Goal: Information Seeking & Learning: Learn about a topic

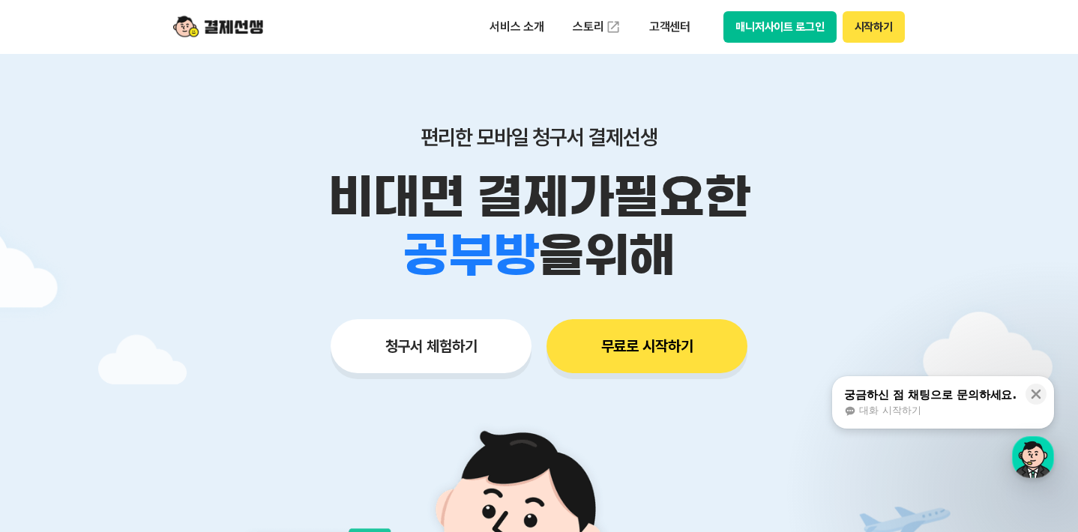
click at [628, 337] on button "무료로 시작하기" at bounding box center [647, 346] width 201 height 54
click at [858, 25] on button "시작하기" at bounding box center [874, 26] width 62 height 31
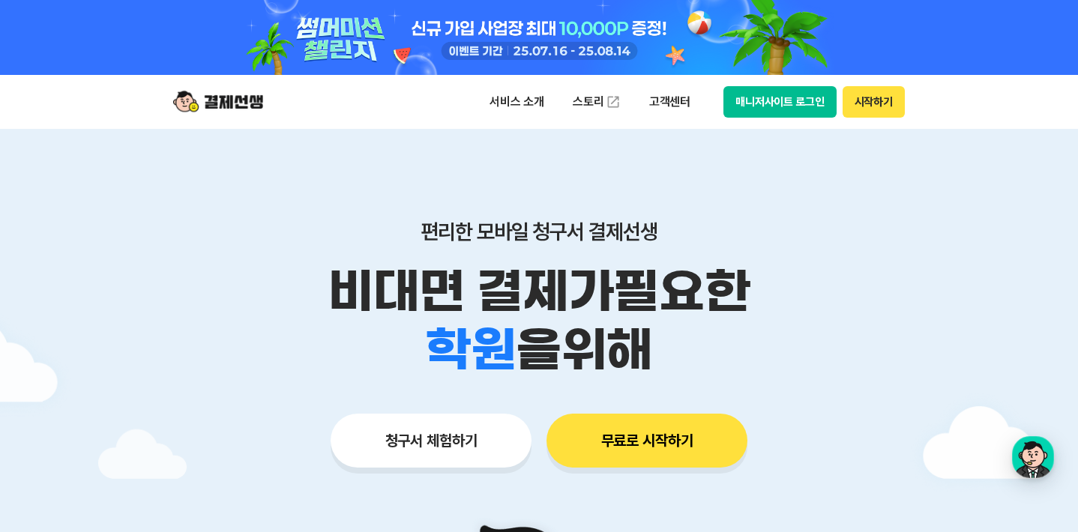
click at [798, 109] on button "매니저사이트 로그인" at bounding box center [780, 101] width 113 height 31
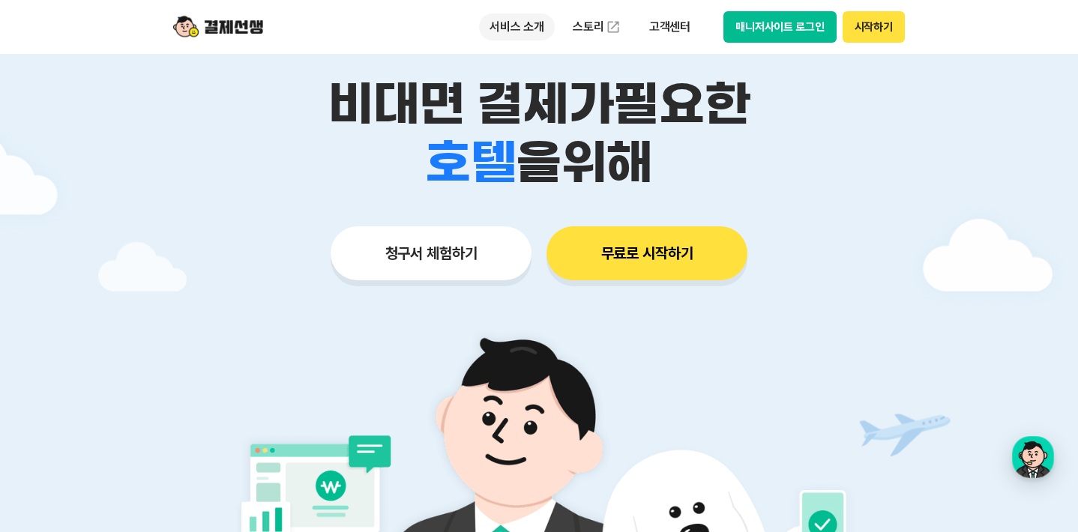
click at [521, 35] on p "서비스 소개" at bounding box center [517, 26] width 76 height 27
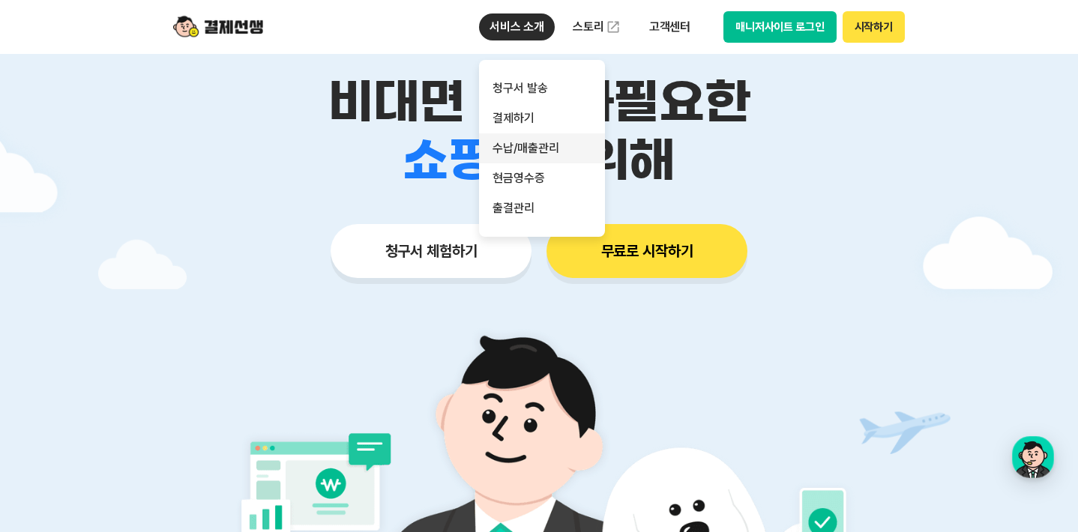
scroll to position [190, 0]
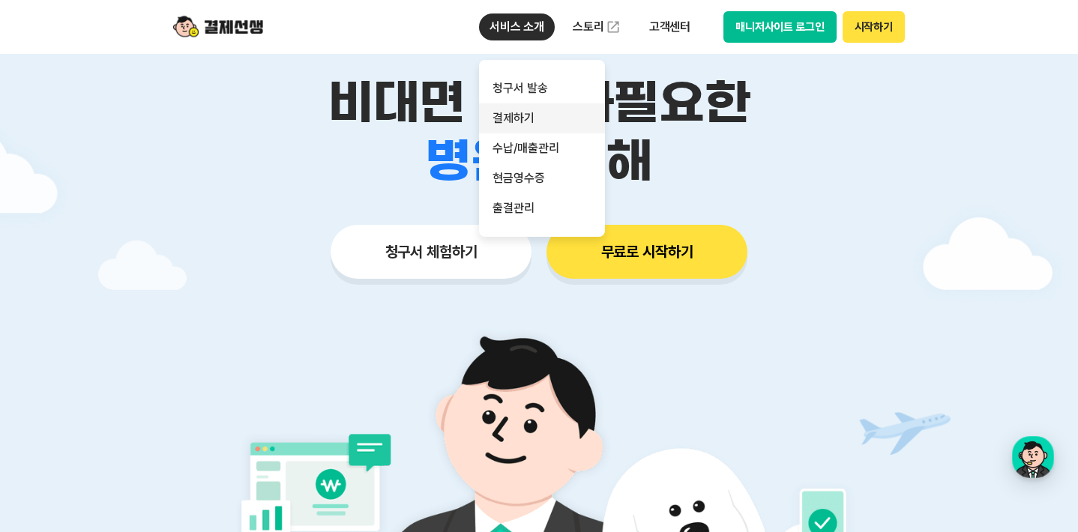
click at [535, 125] on link "결제하기" at bounding box center [542, 118] width 126 height 30
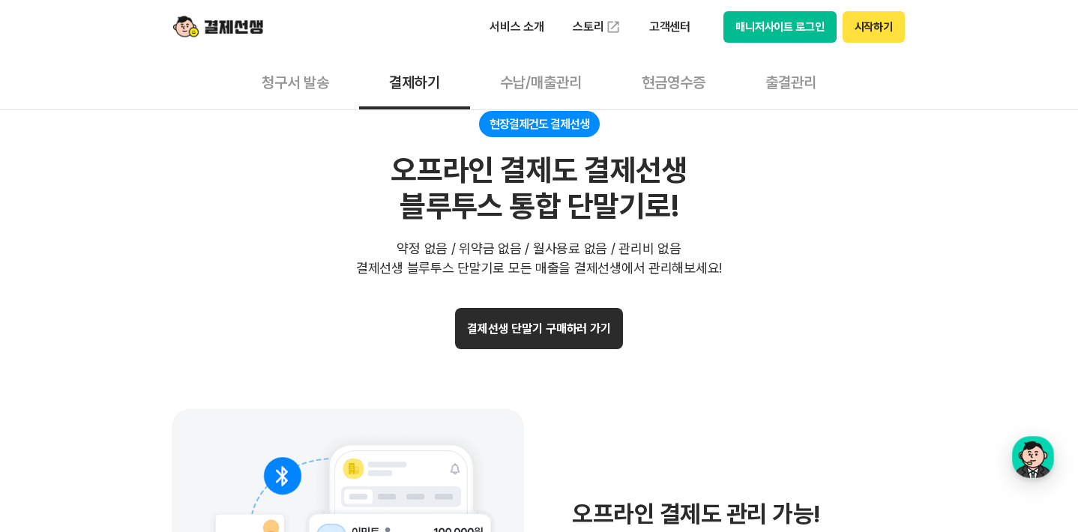
scroll to position [2967, 0]
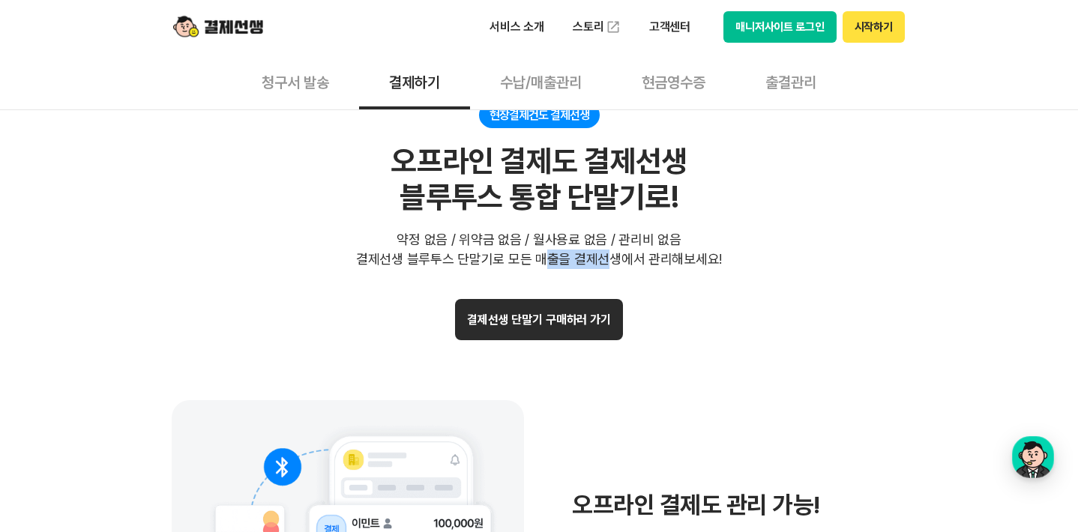
drag, startPoint x: 543, startPoint y: 256, endPoint x: 611, endPoint y: 256, distance: 68.2
click at [611, 256] on div "약정 없음 / 위약금 없음 / 월사용료 없음 / 관리비 없음 결제선생 블루투스 단말기로 모든 매출을 결제선생에서 관리해보세요!" at bounding box center [539, 249] width 366 height 39
click at [611, 256] on div "약정 없음 / 위약금 없음 / 월사용료 없음 / 관리비 없음 결제선생 블루투스 단말기로 모든 매출을 결제선생에서 관리해보세요!" at bounding box center [539, 250] width 366 height 39
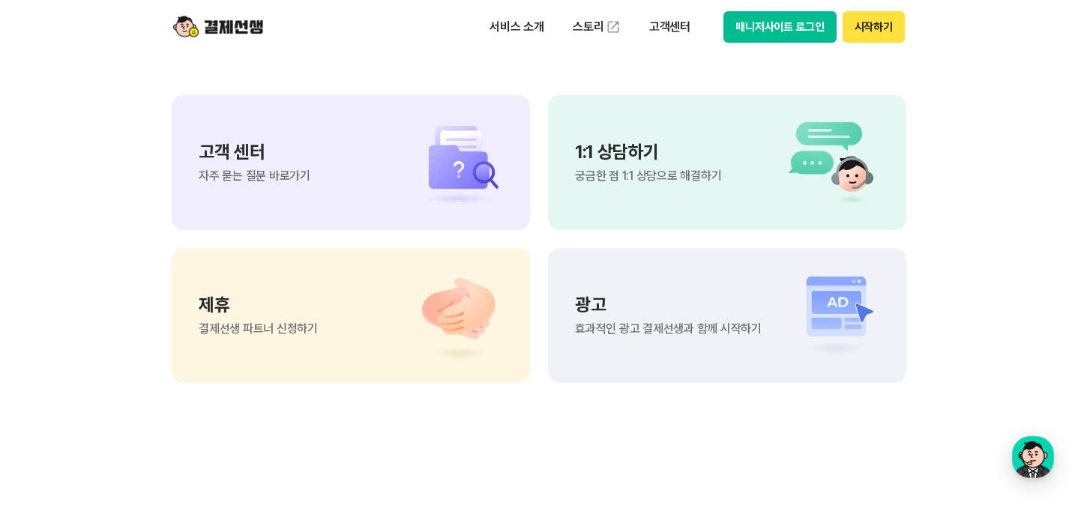
scroll to position [4120, 0]
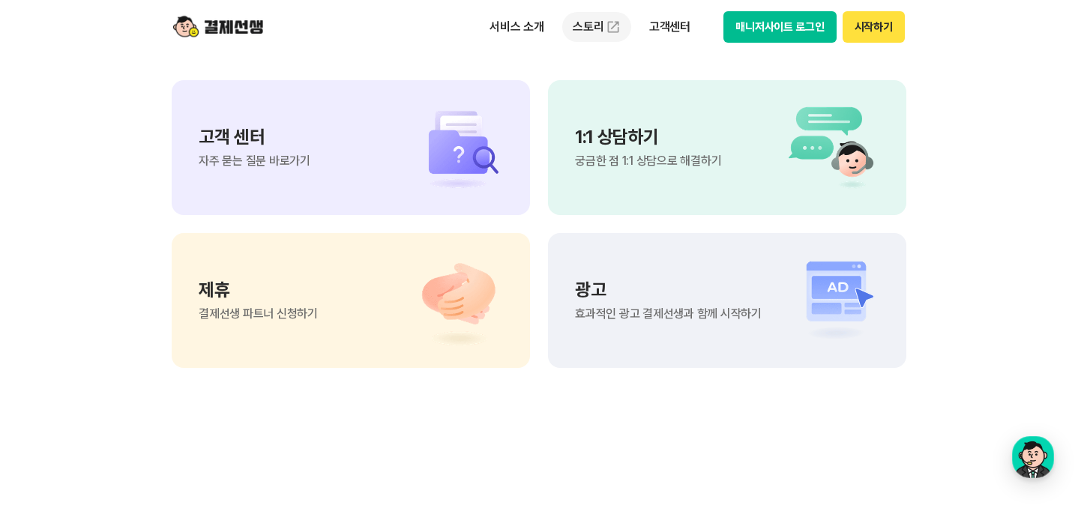
click at [608, 28] on img at bounding box center [613, 26] width 15 height 15
click at [876, 38] on button "시작하기" at bounding box center [874, 26] width 62 height 31
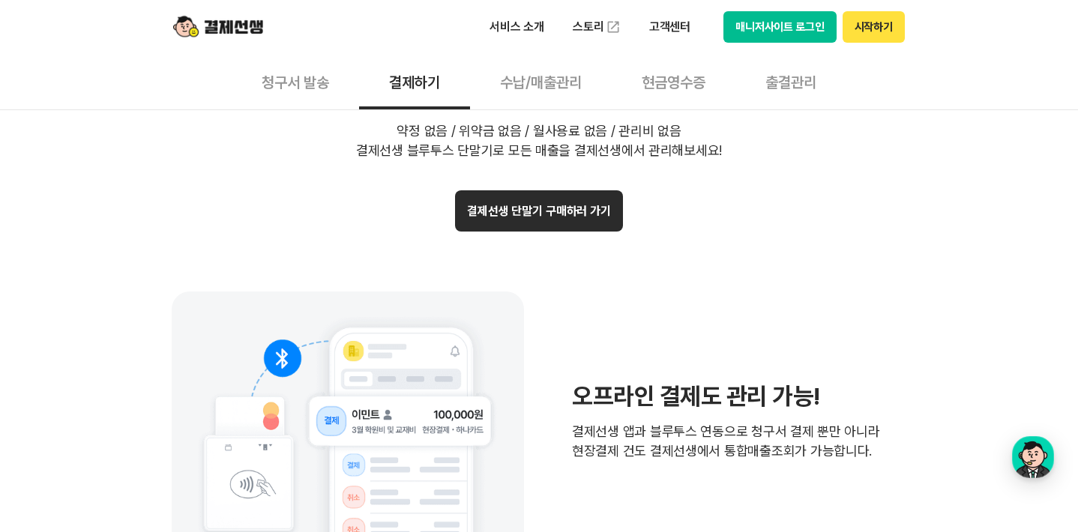
scroll to position [2814, 0]
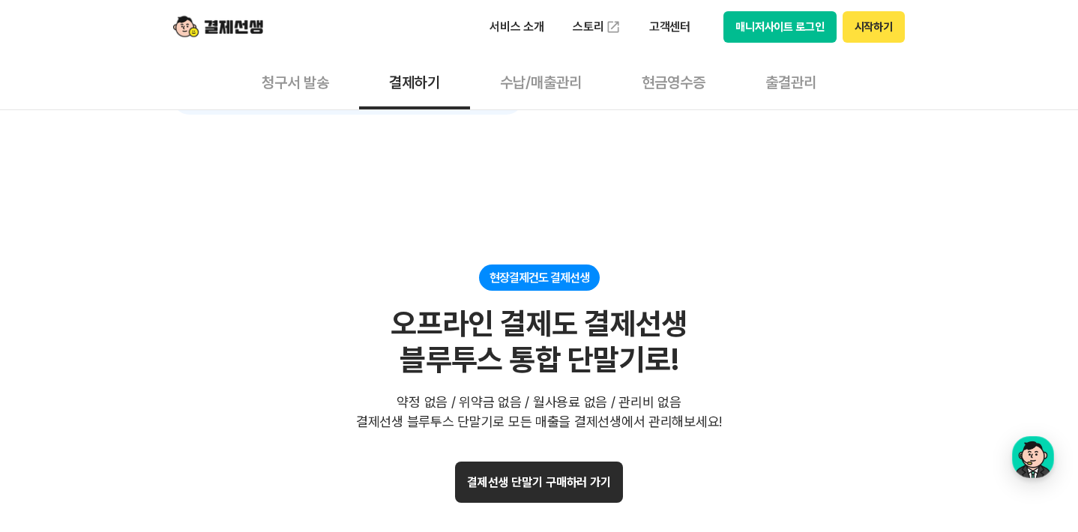
click at [769, 31] on button "매니저사이트 로그인" at bounding box center [780, 26] width 113 height 31
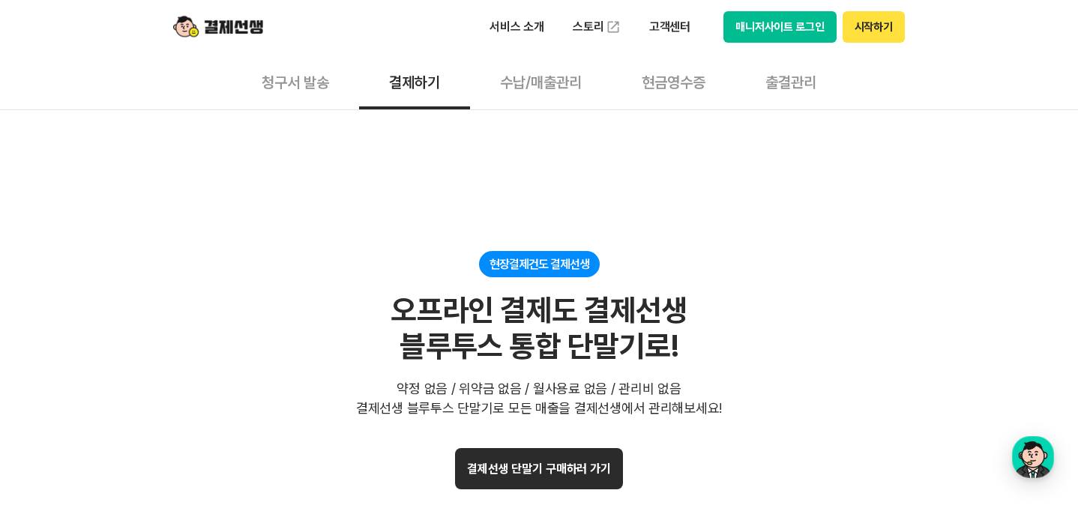
click at [676, 85] on button "현금영수증" at bounding box center [674, 81] width 124 height 55
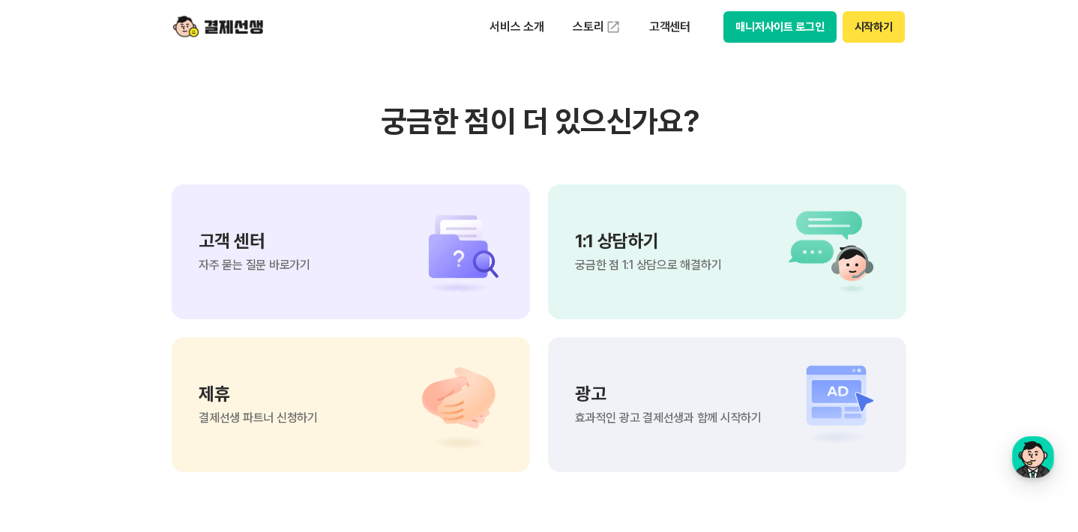
scroll to position [1858, 0]
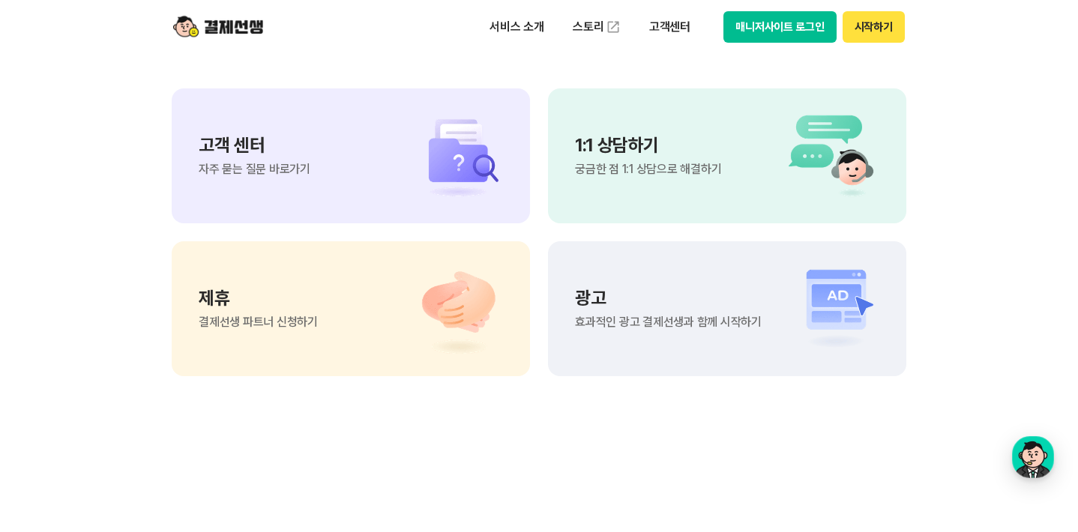
click at [341, 325] on div "제휴 결제선생 파트너 신청하기" at bounding box center [351, 308] width 358 height 135
